Goal: Navigation & Orientation: Find specific page/section

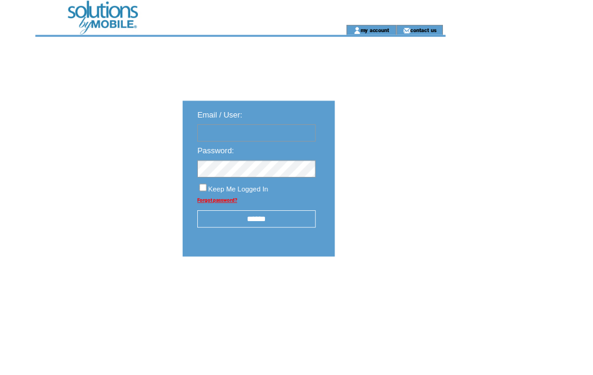
type input "**********"
click at [368, 272] on input "******" at bounding box center [316, 269] width 146 height 21
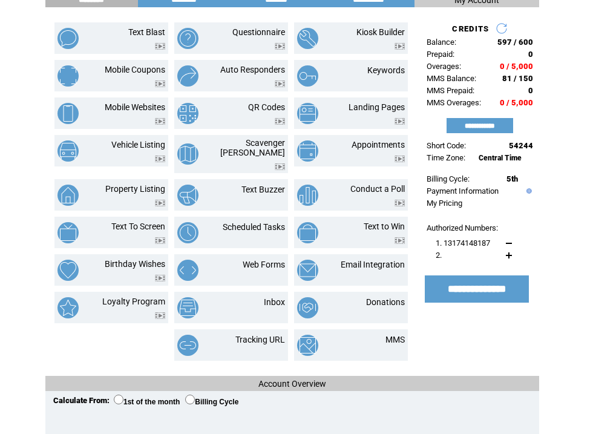
scroll to position [66, 0]
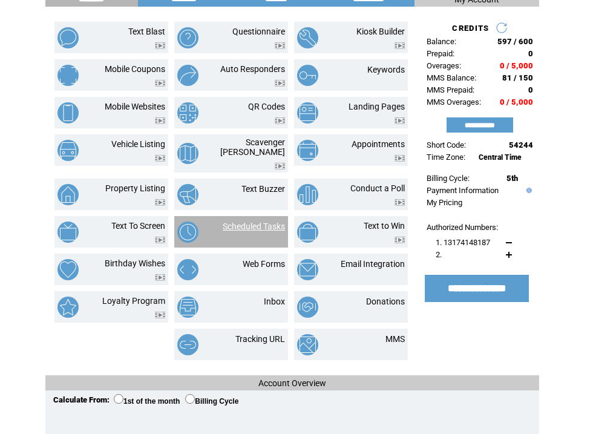
click at [278, 222] on link "Scheduled Tasks" at bounding box center [254, 227] width 62 height 10
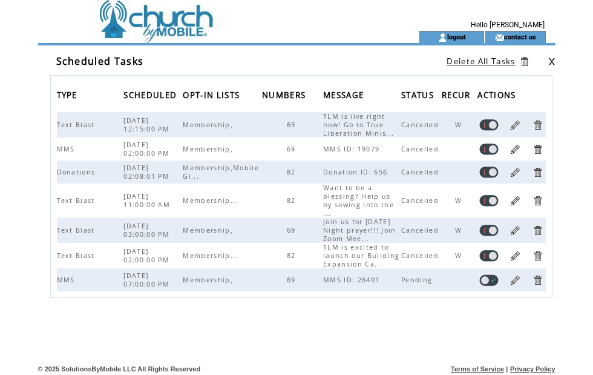
click at [226, 284] on span "Membership," at bounding box center [209, 279] width 53 height 8
click at [515, 286] on link at bounding box center [516, 280] width 12 height 12
click at [489, 286] on link at bounding box center [489, 280] width 19 height 12
click at [128, 19] on td at bounding box center [210, 15] width 332 height 31
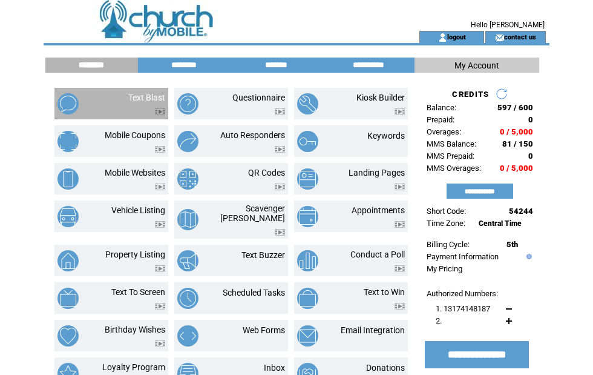
click at [117, 101] on td "Text Blast" at bounding box center [132, 104] width 65 height 22
click at [527, 259] on img at bounding box center [528, 256] width 8 height 5
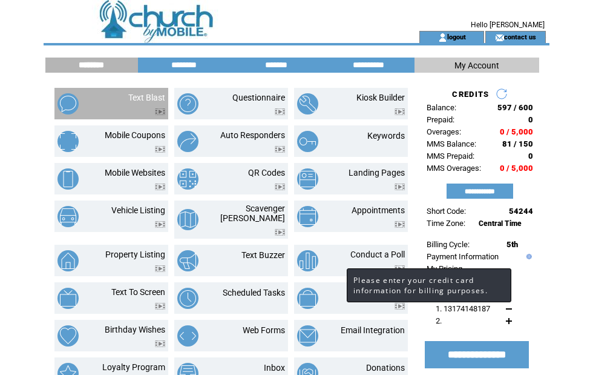
click at [550, 254] on td at bounding box center [550, 304] width 1 height 609
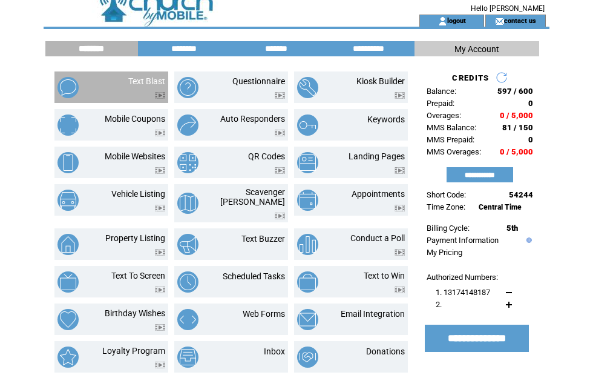
scroll to position [16, 0]
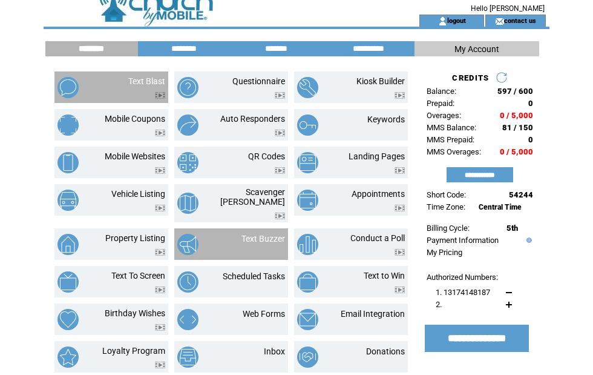
click at [216, 239] on td "Text Buzzer" at bounding box center [250, 244] width 69 height 21
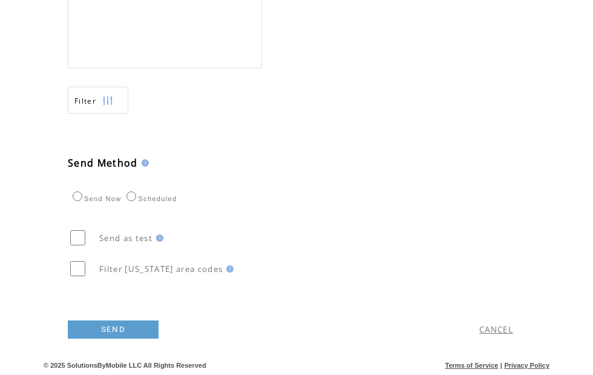
scroll to position [548, 0]
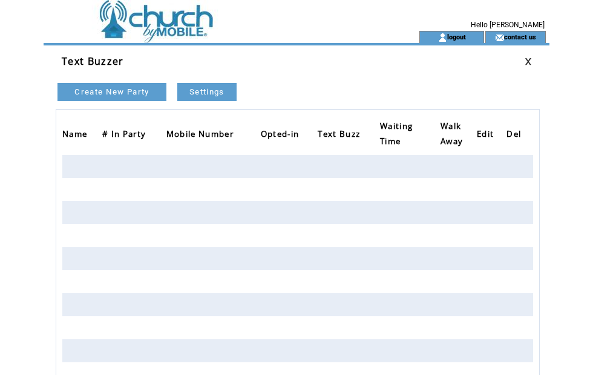
click at [526, 64] on link at bounding box center [528, 62] width 7 height 8
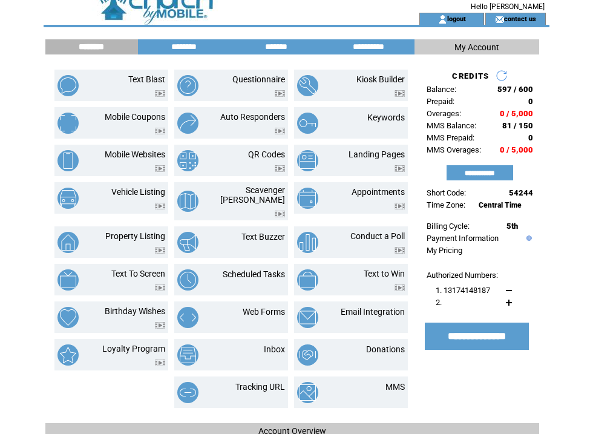
scroll to position [17, 0]
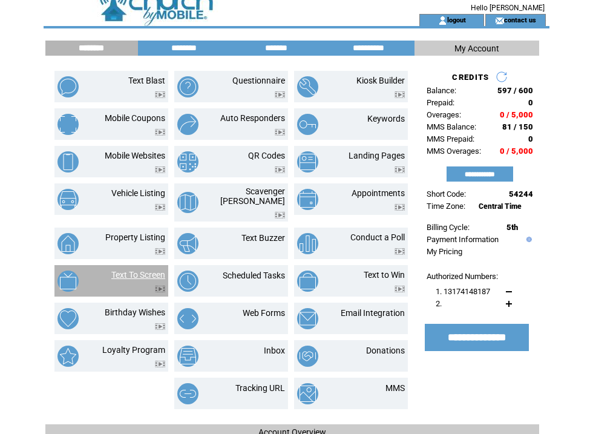
click at [130, 272] on link "Text To Screen" at bounding box center [138, 275] width 54 height 10
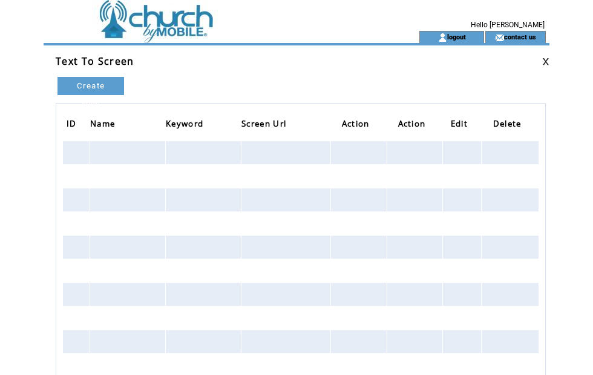
click at [550, 61] on link at bounding box center [545, 62] width 7 height 8
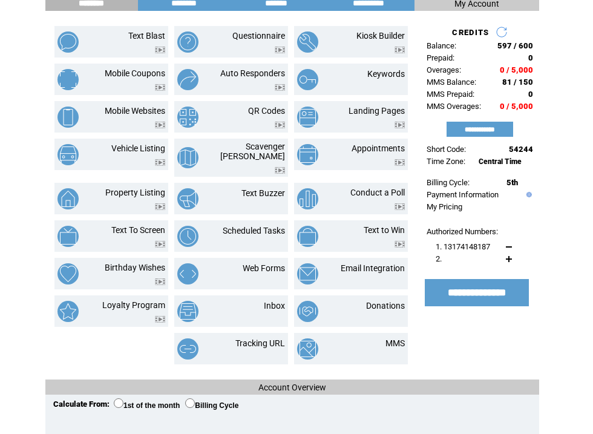
scroll to position [62, 0]
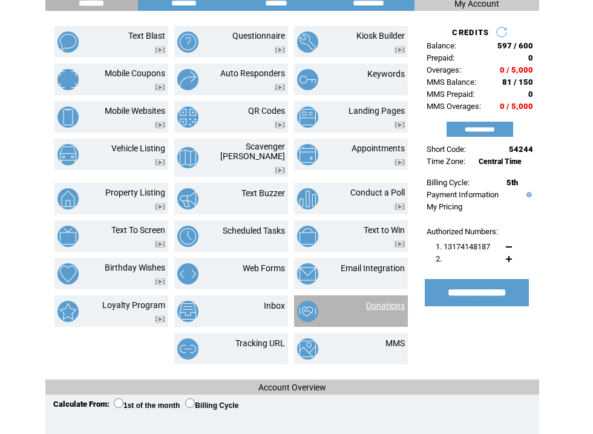
click at [371, 301] on link "Donations" at bounding box center [385, 306] width 39 height 10
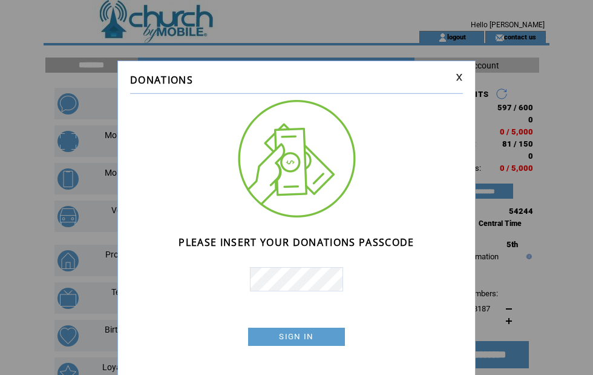
click at [461, 81] on link at bounding box center [459, 77] width 7 height 8
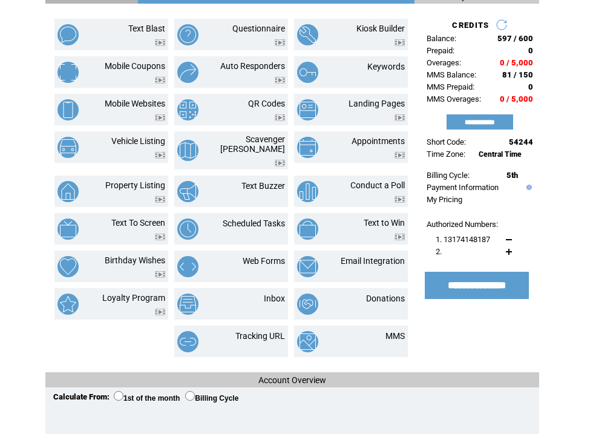
scroll to position [70, 0]
